Goal: Check status

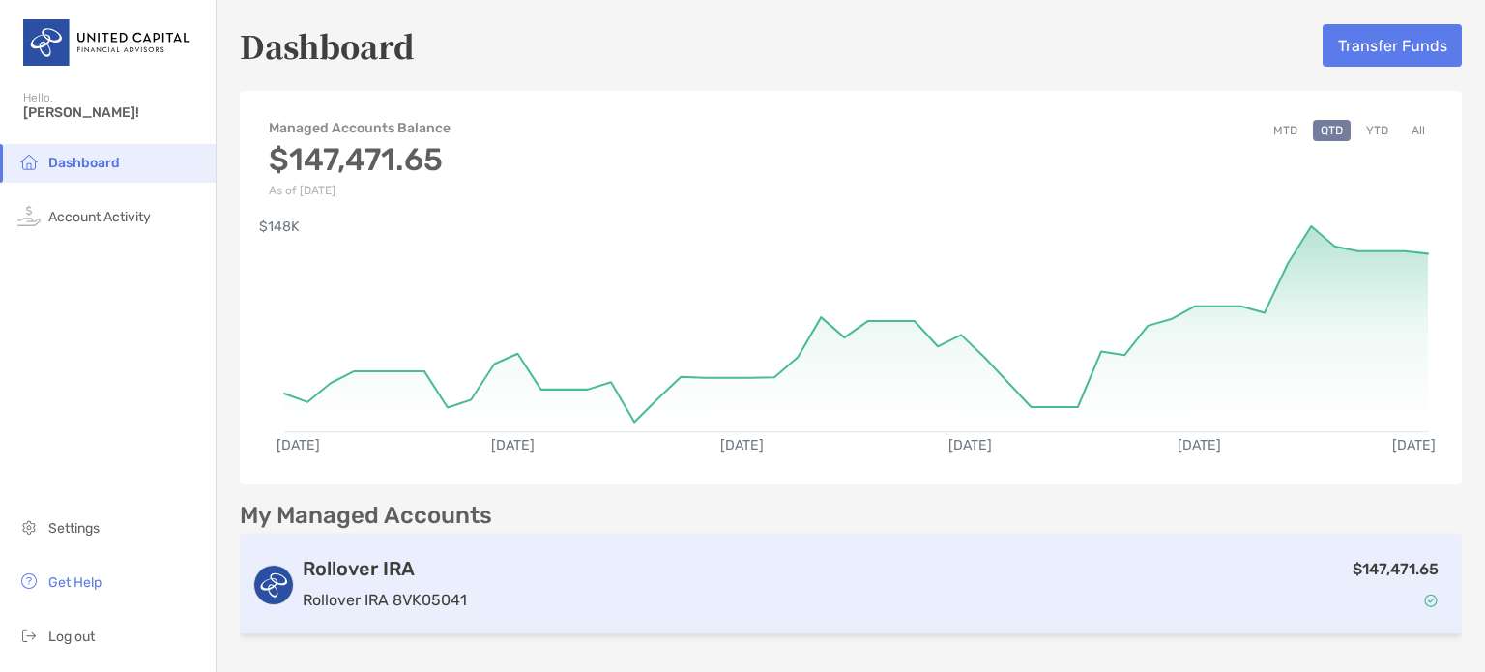
click at [995, 575] on div "$147,471.65" at bounding box center [962, 585] width 975 height 56
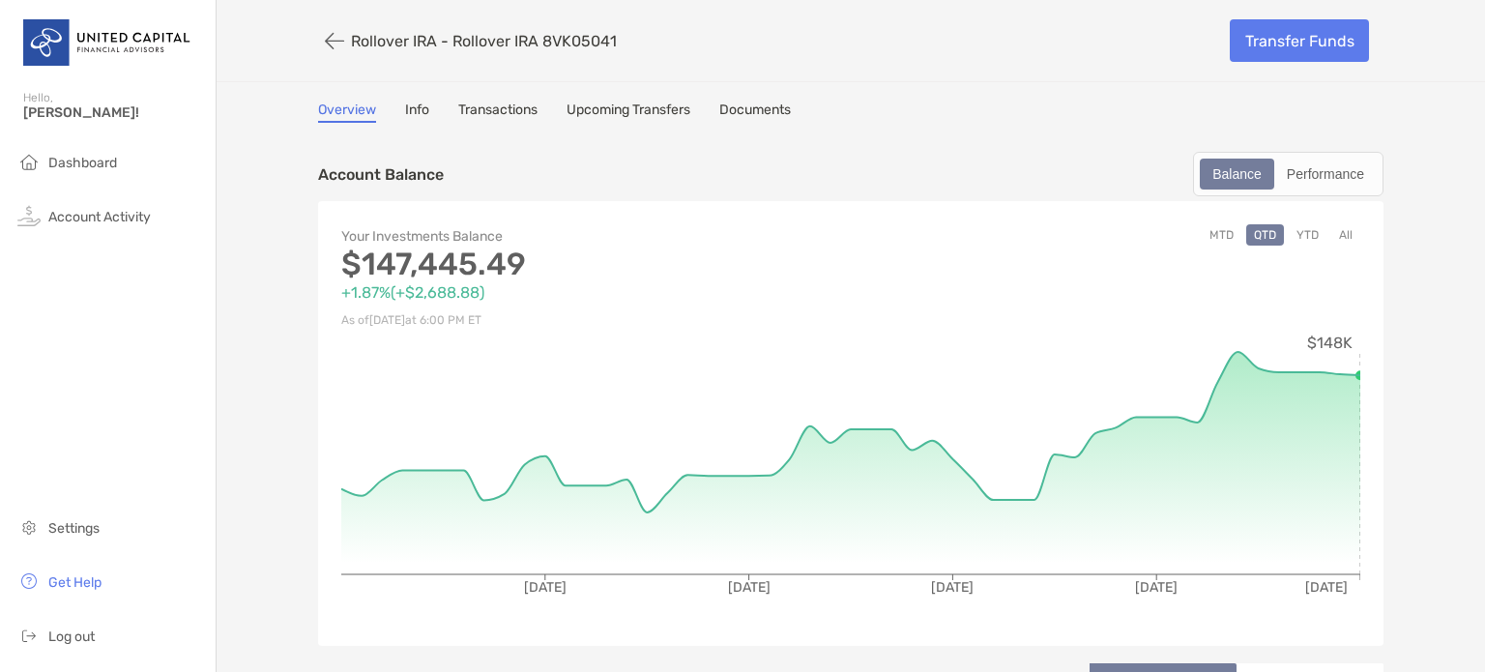
click at [1303, 229] on button "YTD" at bounding box center [1307, 234] width 38 height 21
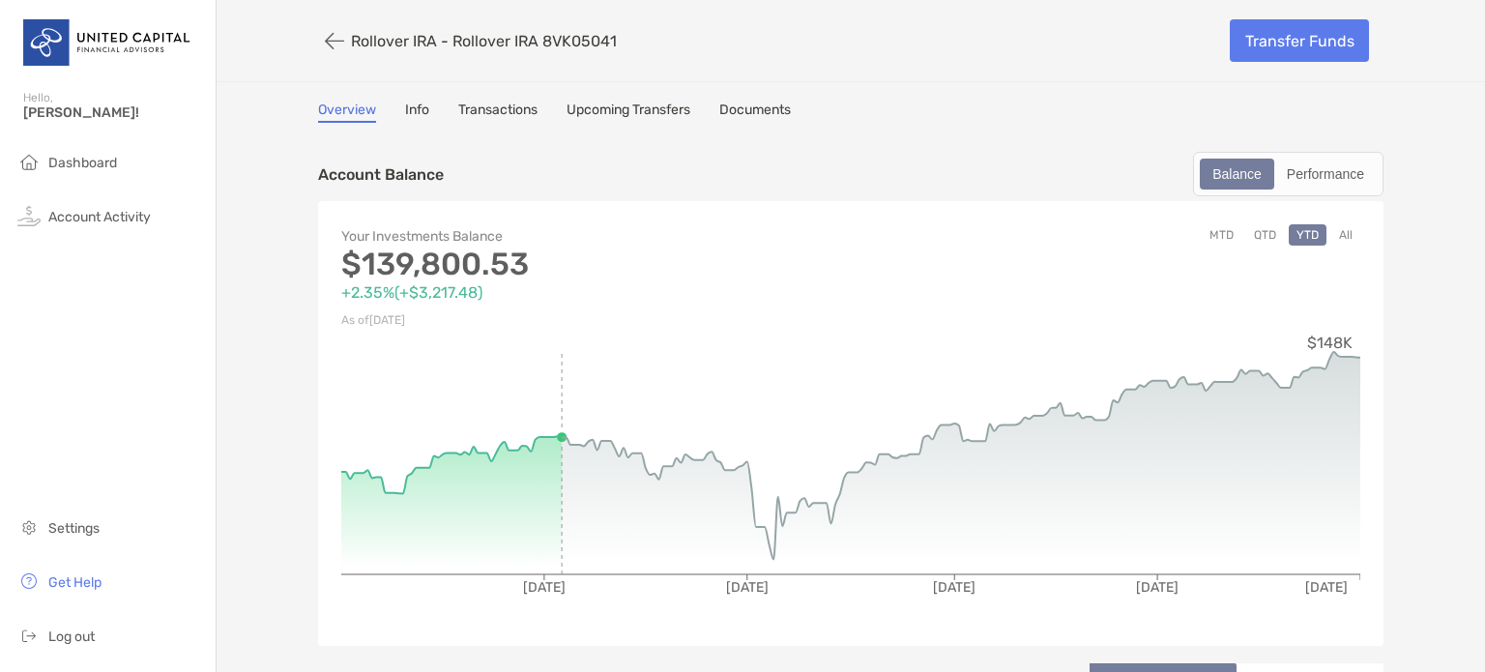
click at [1210, 232] on button "MTD" at bounding box center [1221, 234] width 40 height 21
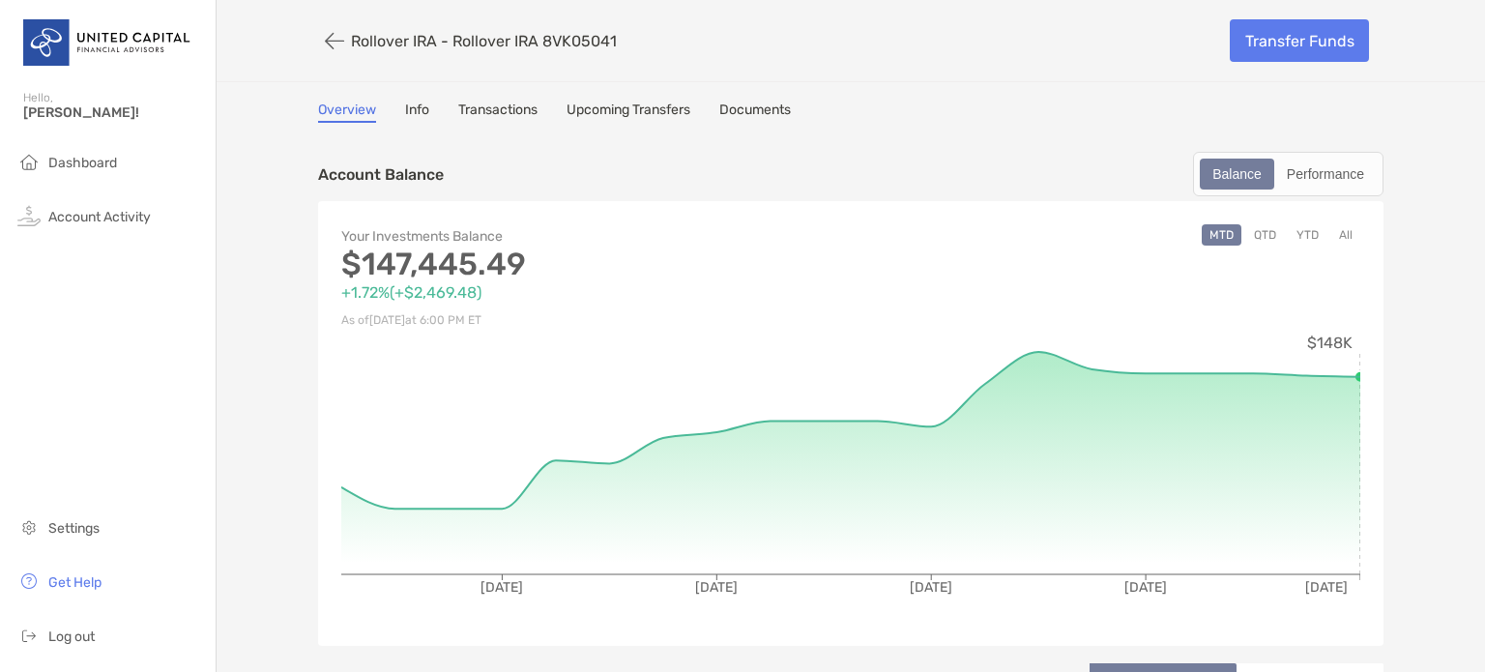
click at [1302, 230] on button "YTD" at bounding box center [1307, 234] width 38 height 21
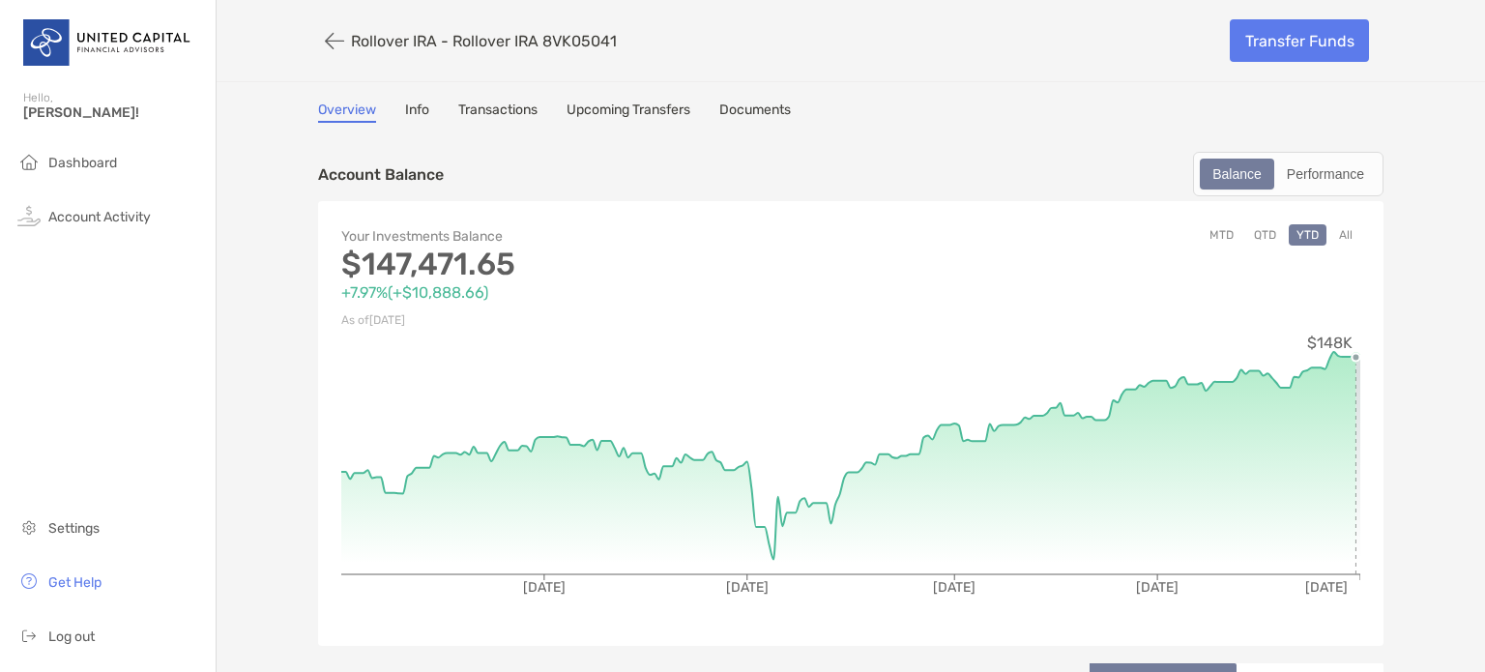
click at [1351, 354] on circle at bounding box center [1355, 358] width 8 height 8
click at [1308, 177] on div "Performance" at bounding box center [1325, 173] width 99 height 27
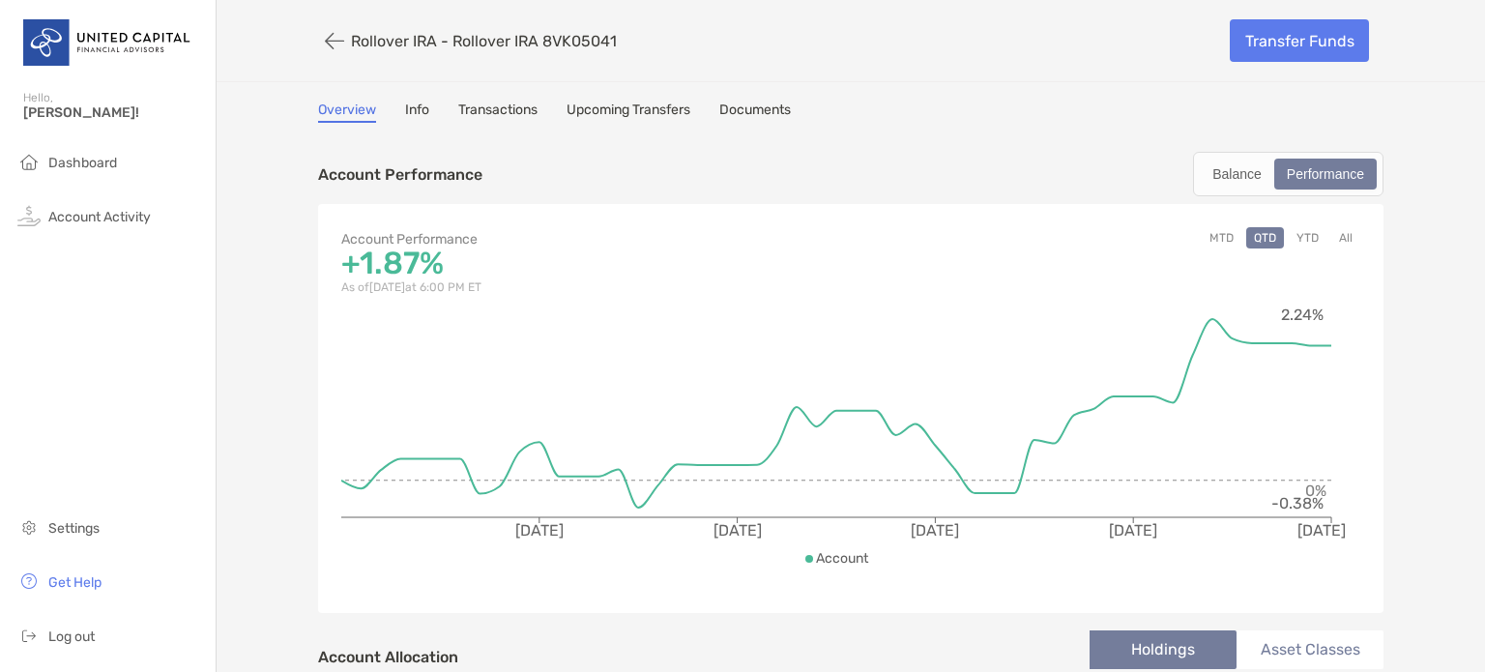
click at [1307, 230] on button "YTD" at bounding box center [1307, 237] width 38 height 21
